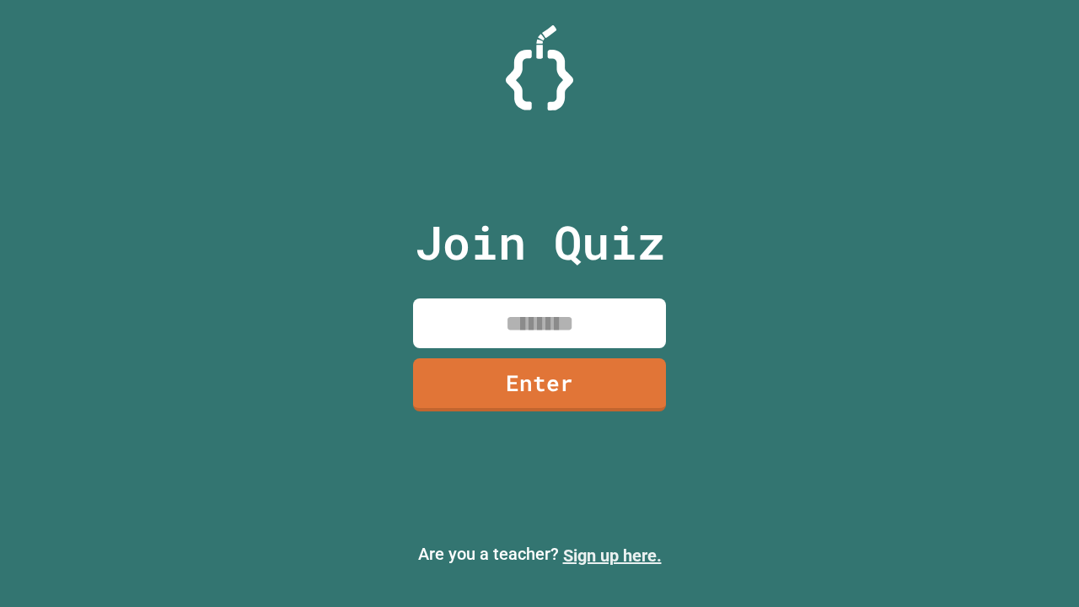
click at [612, 556] on link "Sign up here." at bounding box center [612, 556] width 99 height 20
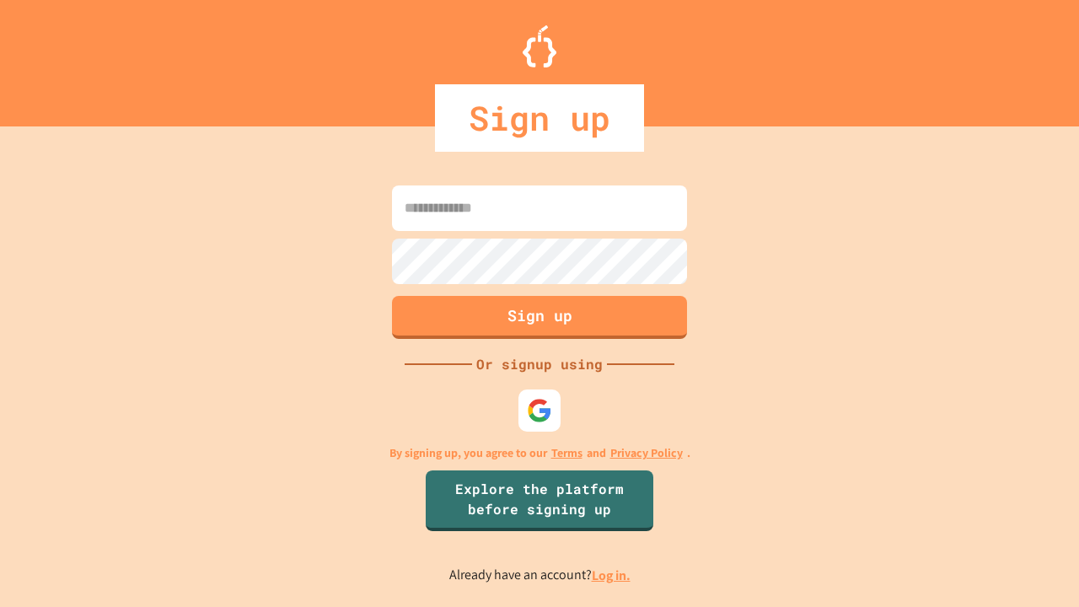
click at [612, 575] on link "Log in." at bounding box center [611, 576] width 39 height 18
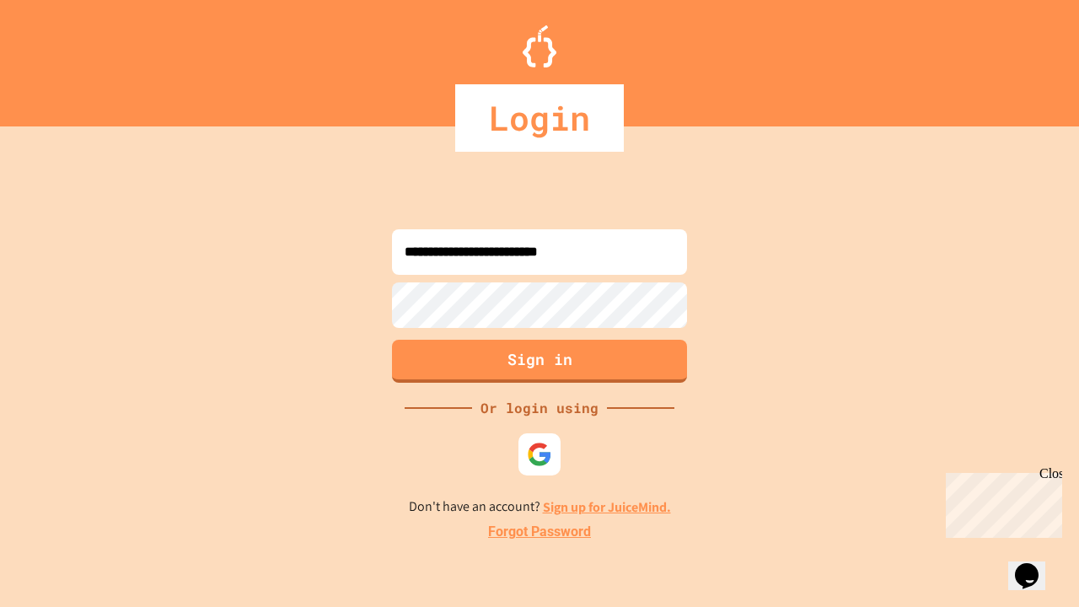
type input "**********"
